Goal: Use online tool/utility: Utilize a website feature to perform a specific function

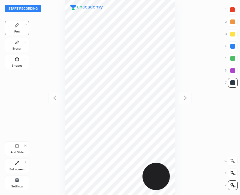
scroll to position [195, 143]
click at [19, 8] on button "Start recording" at bounding box center [23, 8] width 36 height 7
click at [19, 63] on div "Shapes L" at bounding box center [17, 62] width 24 height 15
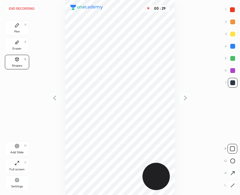
click at [231, 187] on icon at bounding box center [232, 185] width 5 height 5
click at [232, 158] on div at bounding box center [233, 161] width 10 height 10
click at [234, 183] on icon at bounding box center [232, 185] width 5 height 5
click at [232, 153] on div at bounding box center [233, 149] width 10 height 10
click at [231, 185] on icon at bounding box center [232, 185] width 5 height 5
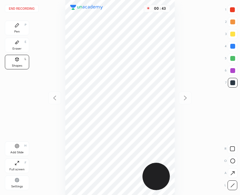
click at [233, 147] on icon at bounding box center [232, 148] width 5 height 5
click at [21, 29] on div "Pen P" at bounding box center [17, 28] width 24 height 15
click at [14, 43] on div "Eraser E" at bounding box center [17, 45] width 24 height 15
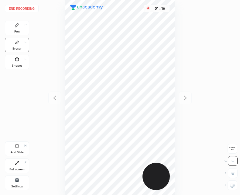
click at [11, 29] on div "Pen P" at bounding box center [17, 28] width 24 height 15
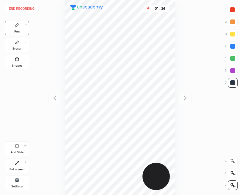
click at [20, 150] on div "Add Slide H" at bounding box center [17, 148] width 24 height 15
click at [53, 96] on icon at bounding box center [54, 97] width 7 height 7
click at [186, 97] on icon at bounding box center [185, 97] width 7 height 7
click at [52, 98] on icon at bounding box center [54, 97] width 7 height 7
click at [185, 99] on icon at bounding box center [185, 97] width 3 height 5
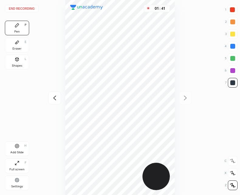
click at [58, 92] on div at bounding box center [54, 97] width 13 height 13
click at [182, 96] on icon at bounding box center [185, 97] width 7 height 7
click at [54, 102] on div at bounding box center [54, 97] width 13 height 13
click at [184, 100] on icon at bounding box center [185, 97] width 7 height 7
click at [22, 61] on div "Shapes L" at bounding box center [17, 62] width 24 height 15
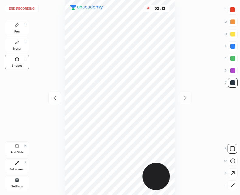
click at [22, 29] on div "Pen P" at bounding box center [17, 28] width 24 height 15
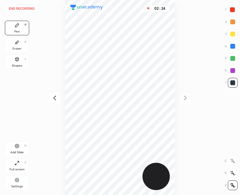
click at [51, 99] on icon at bounding box center [54, 97] width 7 height 7
click at [52, 99] on div "02 : 25" at bounding box center [120, 97] width 143 height 195
click at [194, 98] on div "End recording 1 2 3 4 5 6 7 R O A L C X Z Erase all C X Z Pen P Eraser E Shapes…" at bounding box center [120, 97] width 240 height 195
click at [188, 96] on icon at bounding box center [185, 97] width 7 height 7
click at [17, 148] on icon at bounding box center [17, 146] width 4 height 4
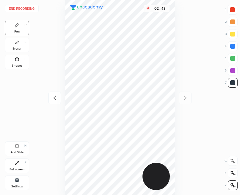
click at [55, 101] on icon at bounding box center [54, 97] width 7 height 7
click at [187, 96] on icon at bounding box center [185, 97] width 7 height 7
click at [53, 98] on icon at bounding box center [54, 97] width 7 height 7
click at [185, 102] on div at bounding box center [185, 97] width 13 height 13
click at [18, 63] on div "Shapes L" at bounding box center [17, 62] width 24 height 15
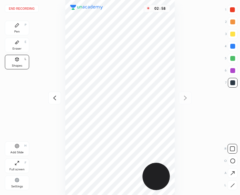
click at [18, 32] on div "Pen" at bounding box center [16, 31] width 5 height 3
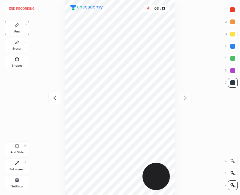
click at [55, 98] on icon at bounding box center [54, 97] width 7 height 7
click at [188, 98] on icon at bounding box center [185, 97] width 7 height 7
click at [53, 98] on icon at bounding box center [54, 97] width 7 height 7
click at [52, 98] on icon at bounding box center [54, 97] width 7 height 7
click at [52, 97] on div "03 : 20" at bounding box center [120, 97] width 143 height 195
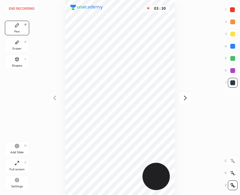
click at [185, 98] on icon at bounding box center [185, 97] width 7 height 7
click at [184, 96] on icon at bounding box center [185, 97] width 7 height 7
click at [54, 98] on icon at bounding box center [54, 97] width 7 height 7
click at [52, 99] on icon at bounding box center [54, 97] width 7 height 7
click at [52, 100] on div "03 : 40" at bounding box center [120, 97] width 143 height 195
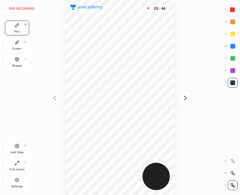
click at [186, 97] on icon at bounding box center [185, 97] width 7 height 7
click at [188, 95] on icon at bounding box center [185, 97] width 7 height 7
click at [186, 96] on div "03 : 46" at bounding box center [120, 97] width 143 height 195
click at [55, 95] on icon at bounding box center [54, 97] width 7 height 7
click at [186, 100] on icon at bounding box center [185, 97] width 7 height 7
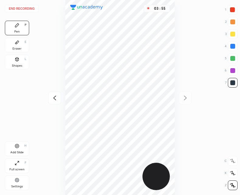
click at [23, 7] on button "End recording" at bounding box center [22, 8] width 34 height 7
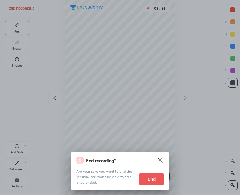
click at [152, 179] on button "End" at bounding box center [151, 179] width 24 height 12
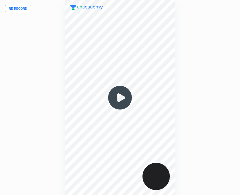
click at [120, 96] on img at bounding box center [119, 97] width 29 height 29
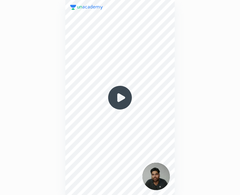
scroll to position [195, 143]
